Goal: Transaction & Acquisition: Purchase product/service

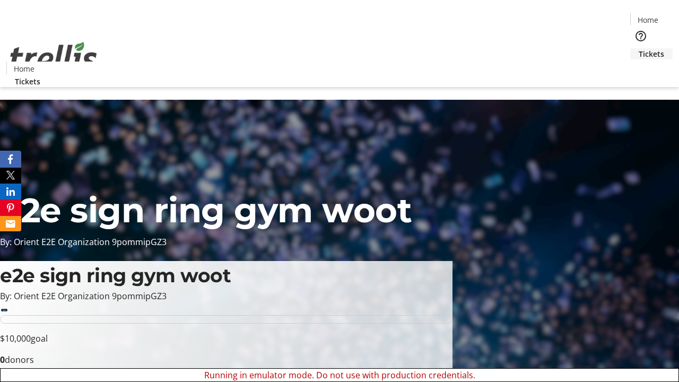
click at [639, 48] on span "Tickets" at bounding box center [651, 53] width 25 height 11
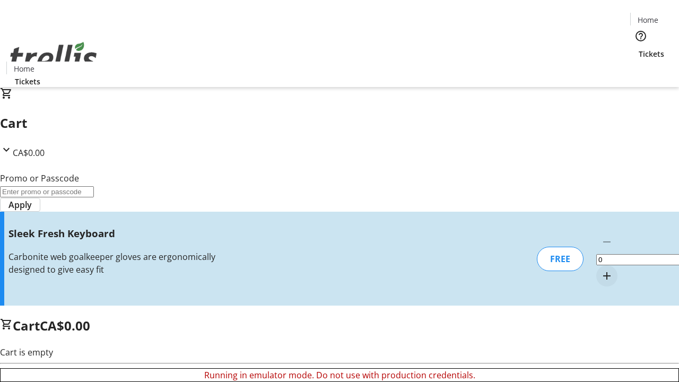
click at [601, 270] on mat-icon "Increment by one" at bounding box center [607, 276] width 13 height 13
type input "1"
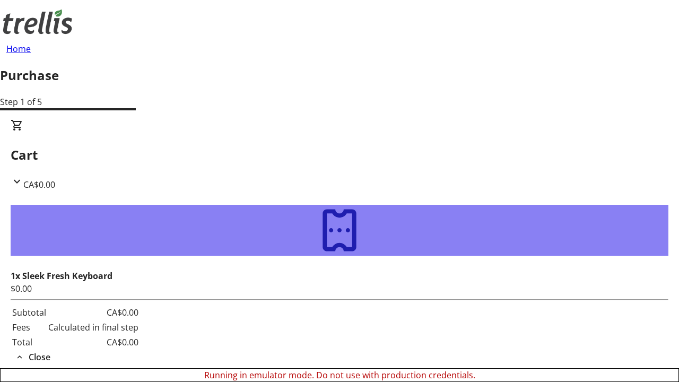
type input "[PERSON_NAME][EMAIL_ADDRESS][DOMAIN_NAME]"
type input "[PERSON_NAME]"
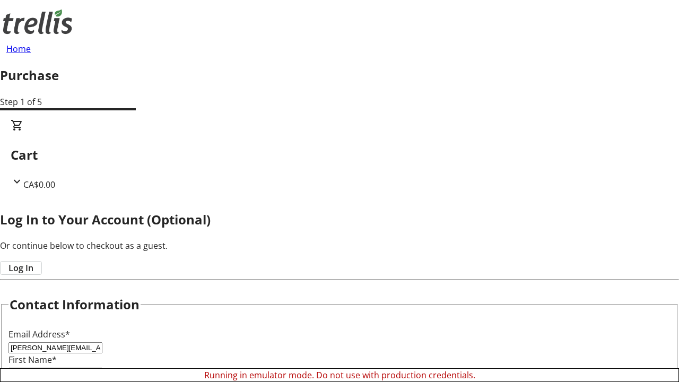
type input "[PERSON_NAME]"
